Goal: Information Seeking & Learning: Learn about a topic

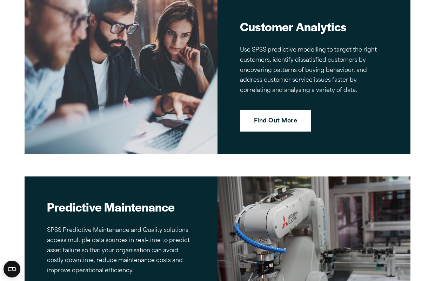
scroll to position [966, 0]
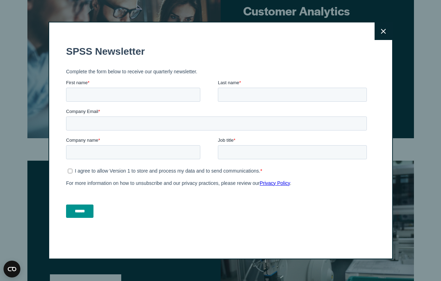
click at [377, 31] on button "Close" at bounding box center [383, 31] width 18 height 18
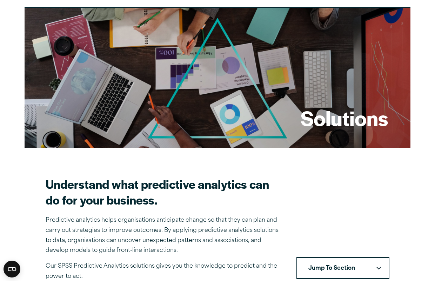
scroll to position [0, 0]
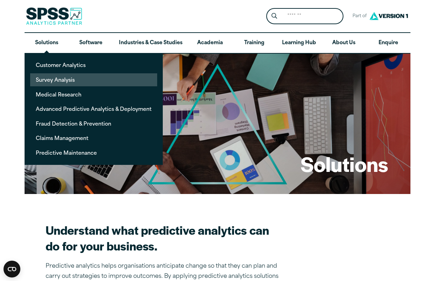
click at [60, 79] on link "Survey Analysis" at bounding box center [93, 79] width 127 height 13
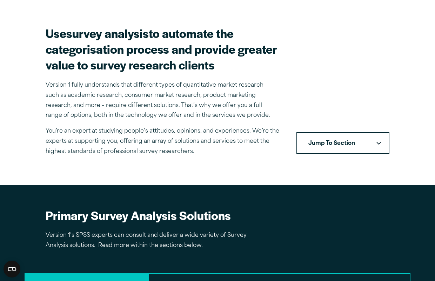
scroll to position [210, 0]
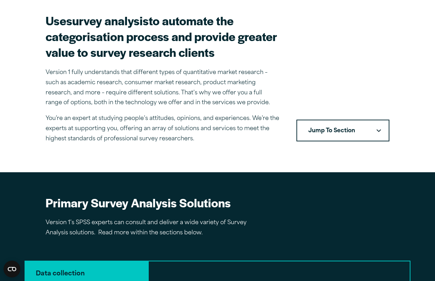
click at [330, 127] on button "Jump To Section" at bounding box center [343, 131] width 93 height 22
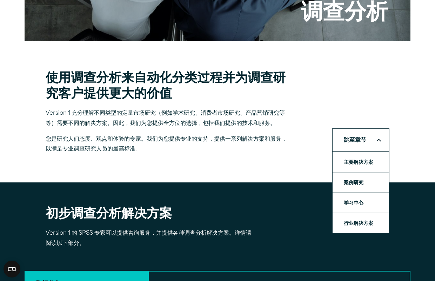
scroll to position [0, 0]
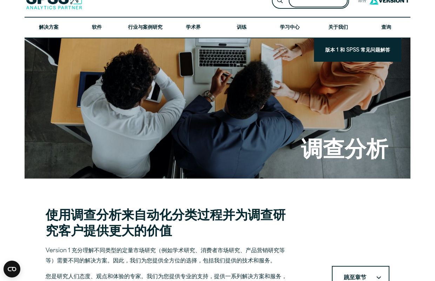
click at [308, 15] on header "搜索： 提交网站搜索 部分 打开网站搜索 打开网站菜单 关闭" at bounding box center [218, 12] width 386 height 54
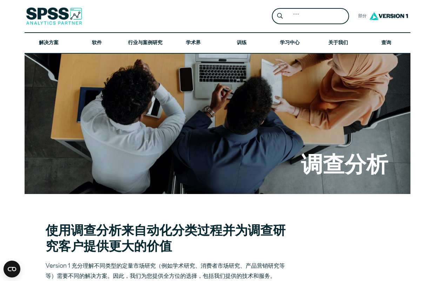
click at [387, 19] on img at bounding box center [389, 15] width 42 height 13
